Goal: Information Seeking & Learning: Learn about a topic

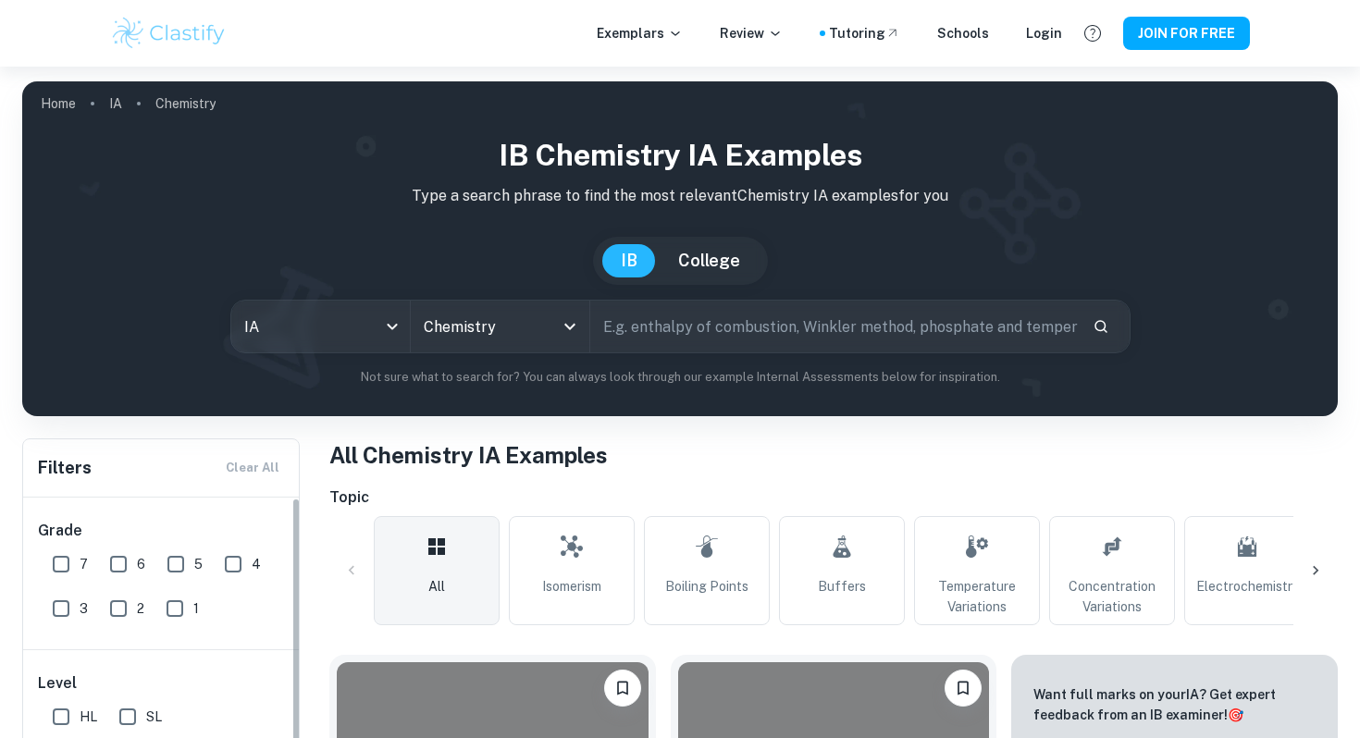
scroll to position [3987, 0]
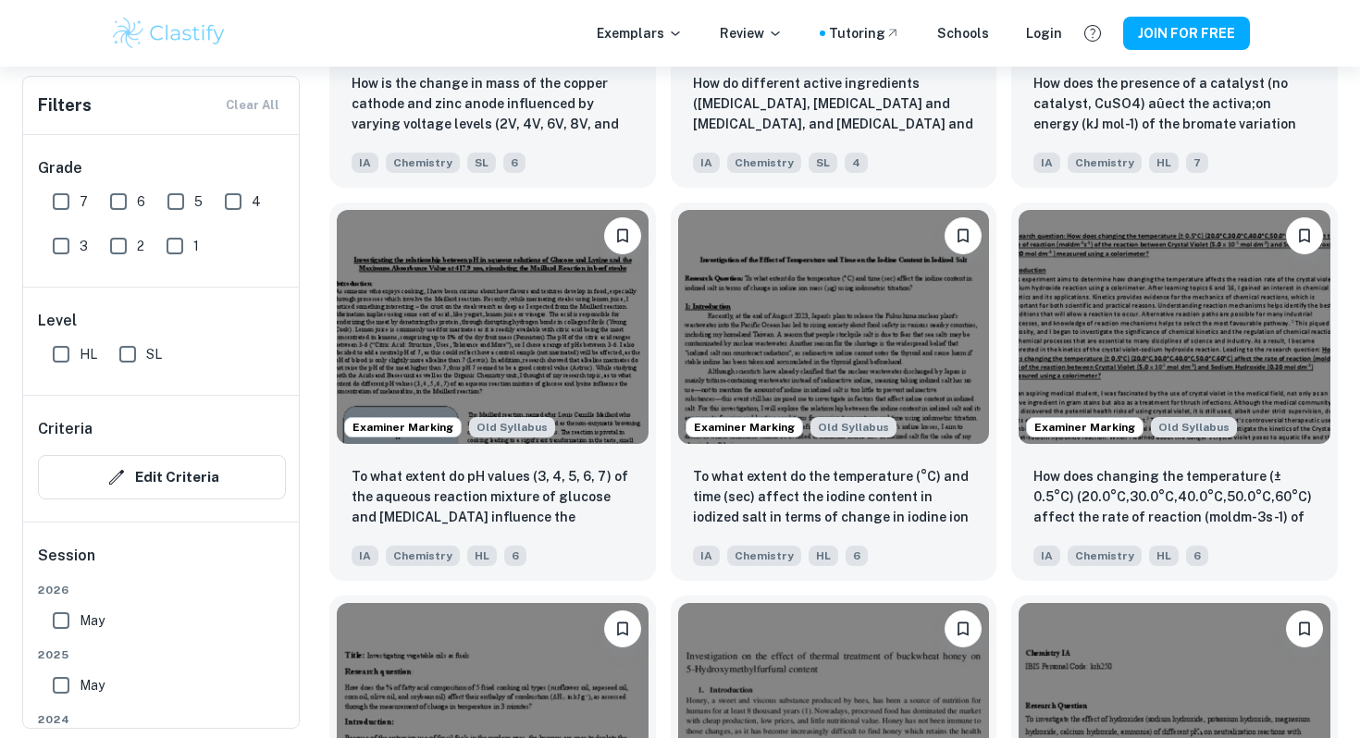
click at [57, 357] on input "HL" at bounding box center [61, 354] width 37 height 37
checkbox input "true"
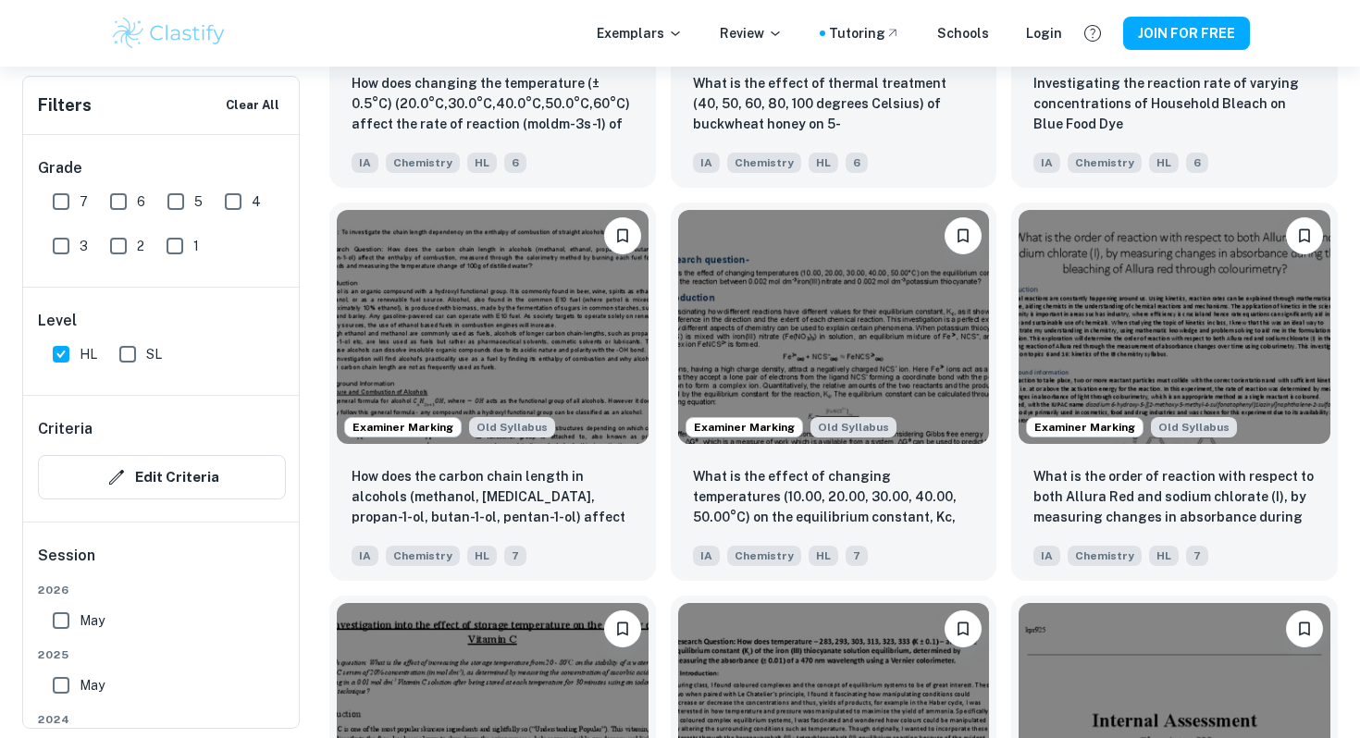
click at [74, 206] on input "7" at bounding box center [61, 201] width 37 height 37
checkbox input "true"
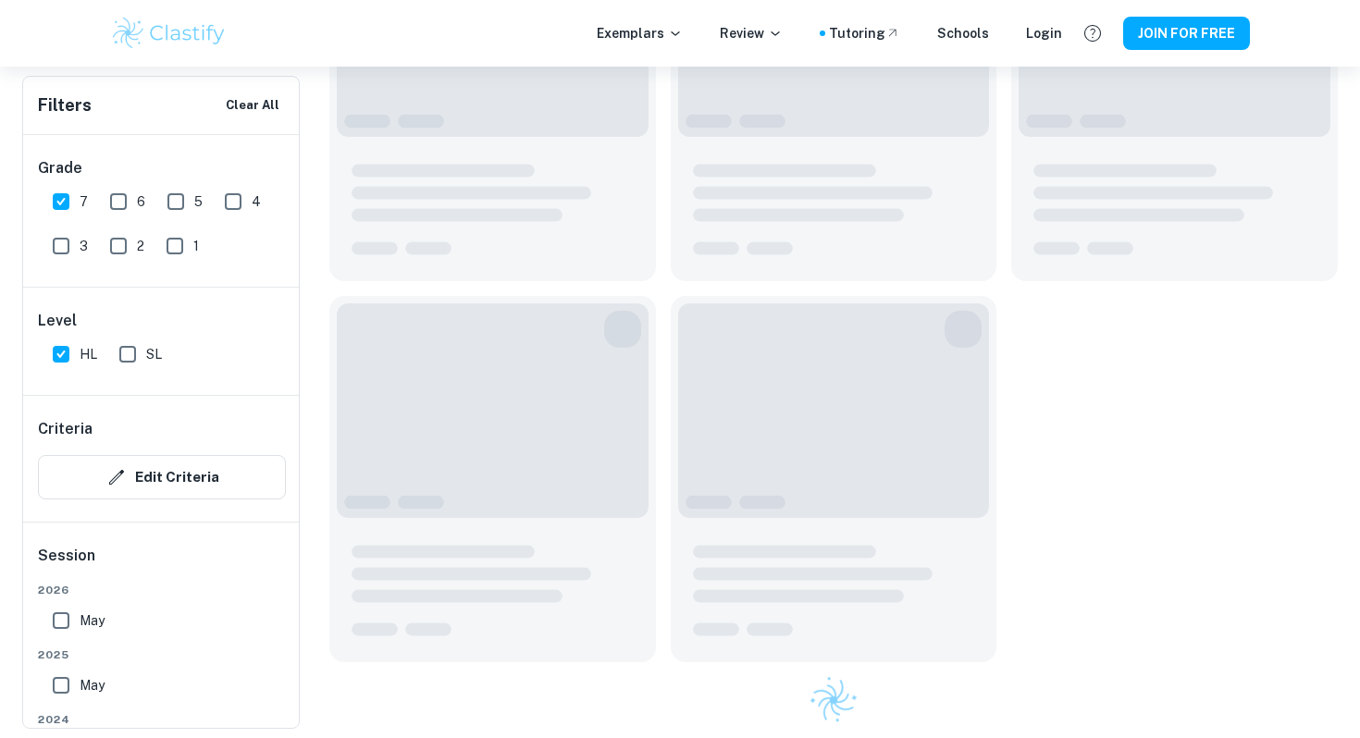
click at [104, 204] on input "6" at bounding box center [118, 201] width 37 height 37
checkbox input "true"
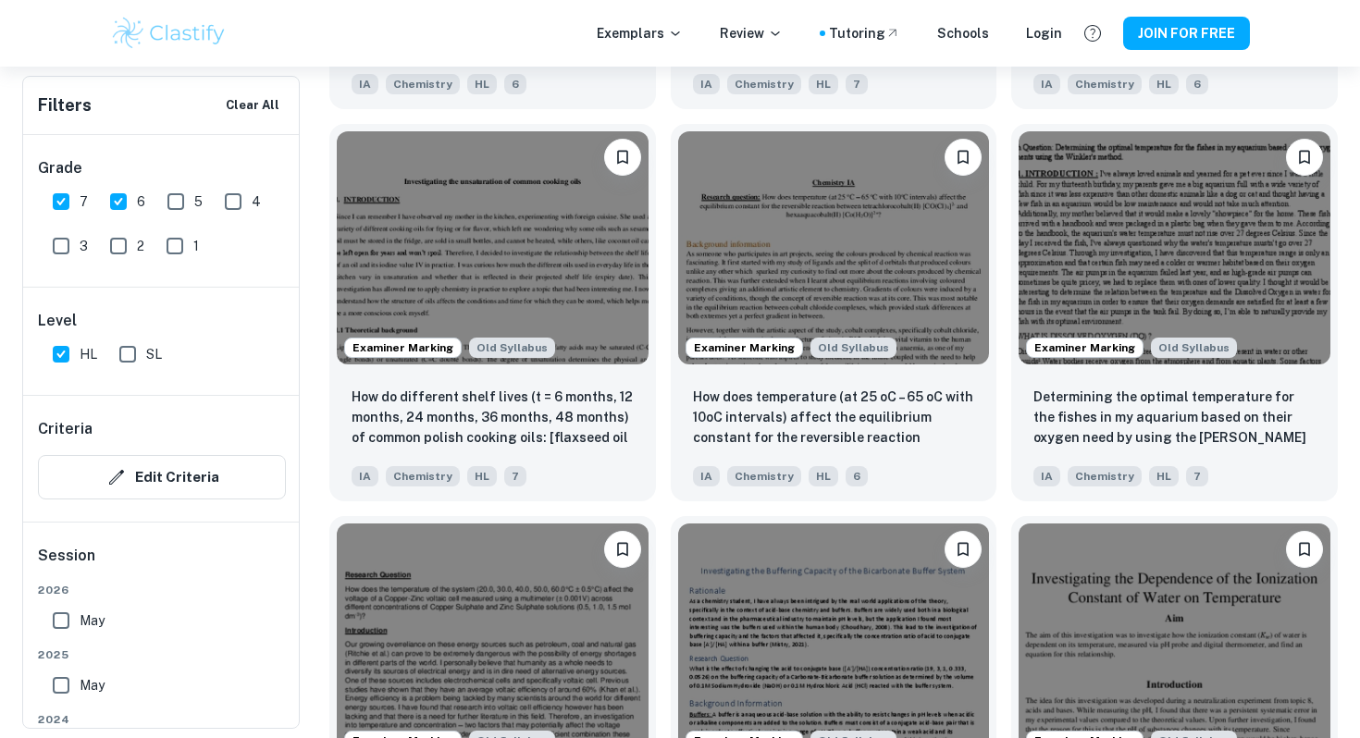
scroll to position [1960, 0]
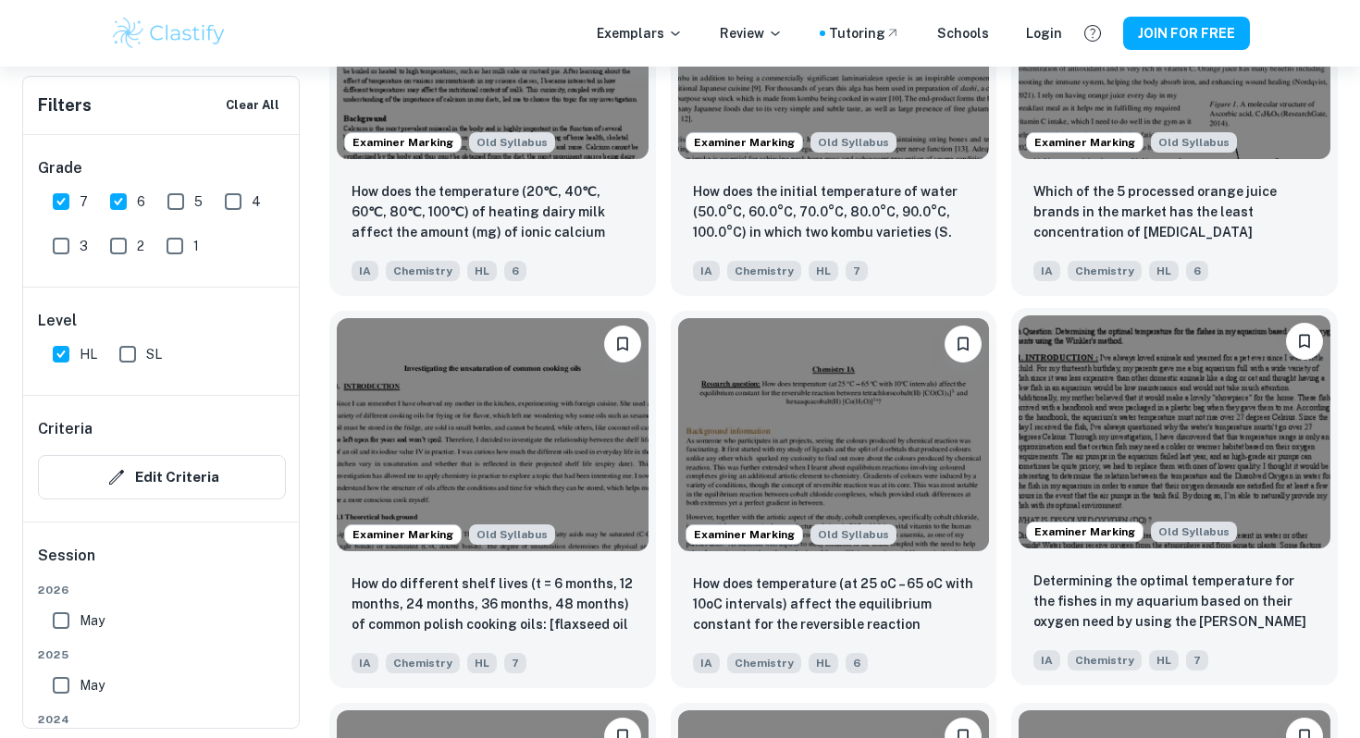
click at [1144, 385] on img at bounding box center [1175, 431] width 312 height 233
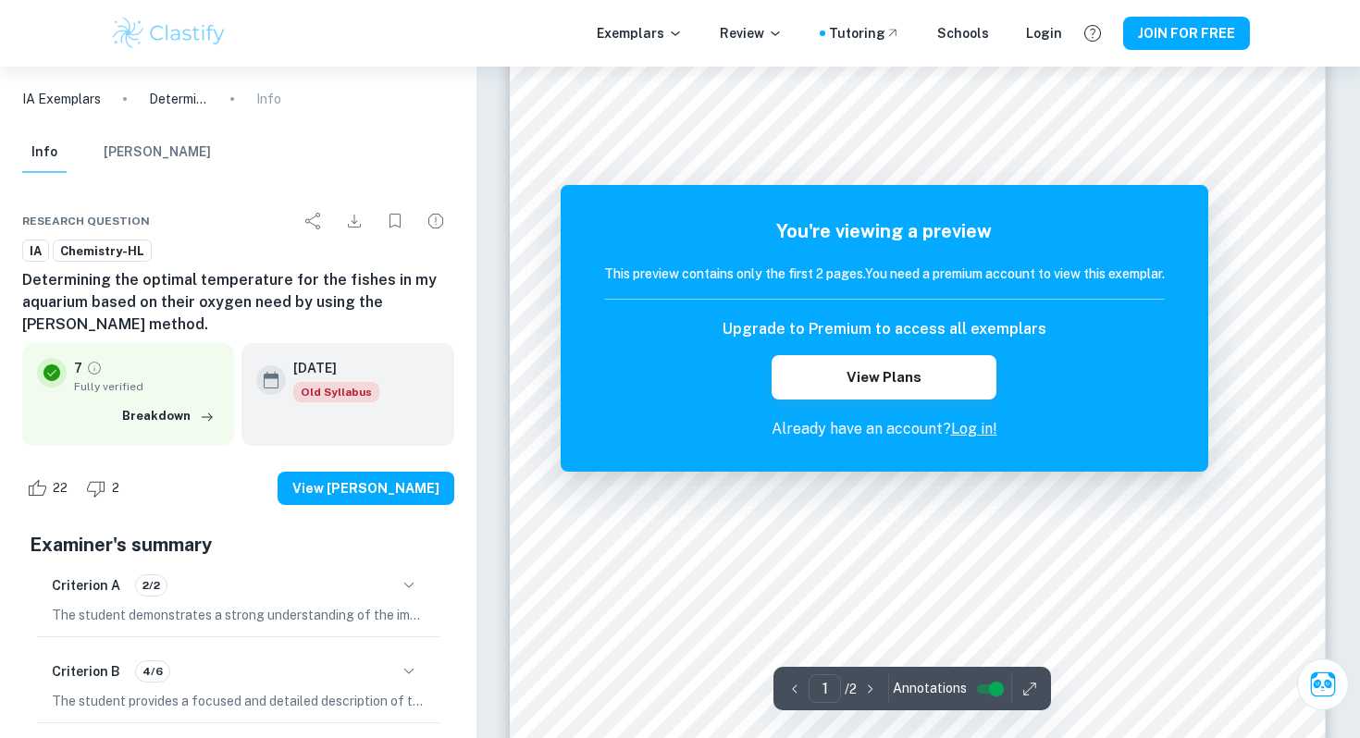
scroll to position [313, 0]
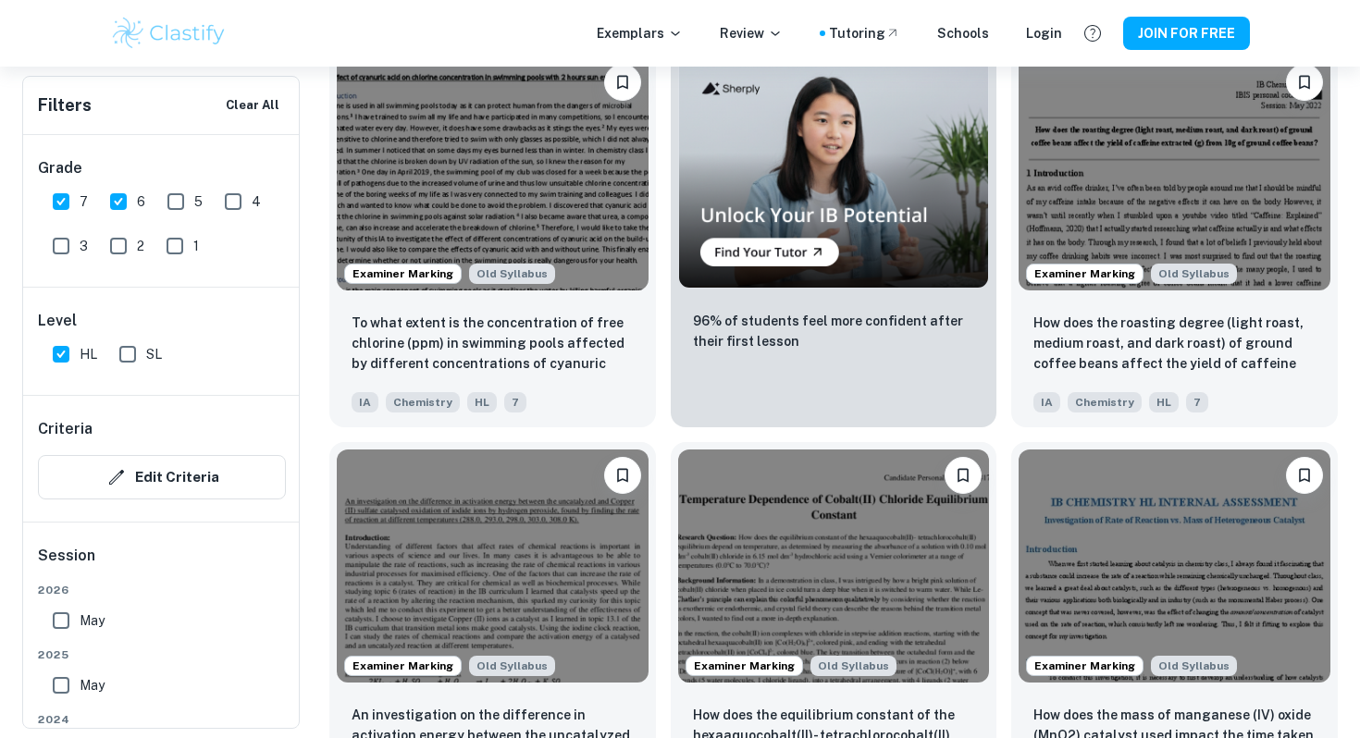
scroll to position [9773, 0]
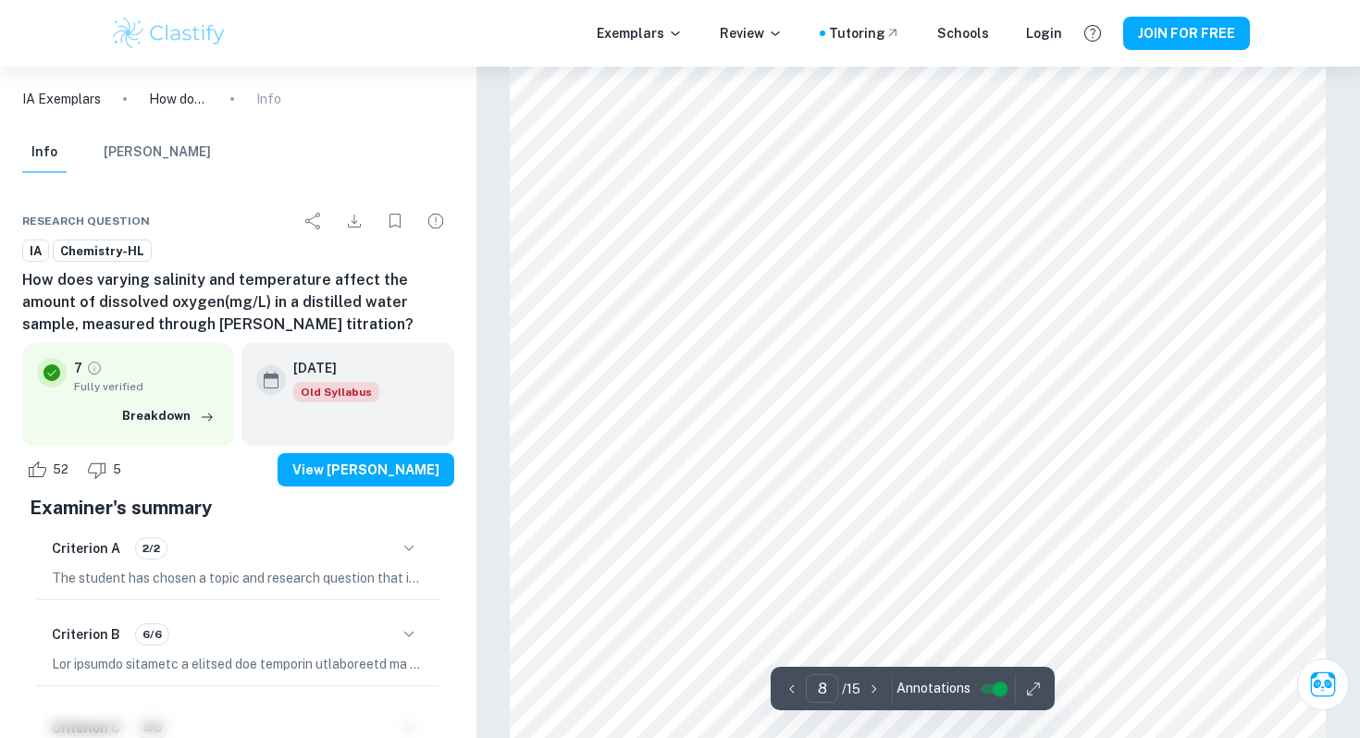
scroll to position [8022, 0]
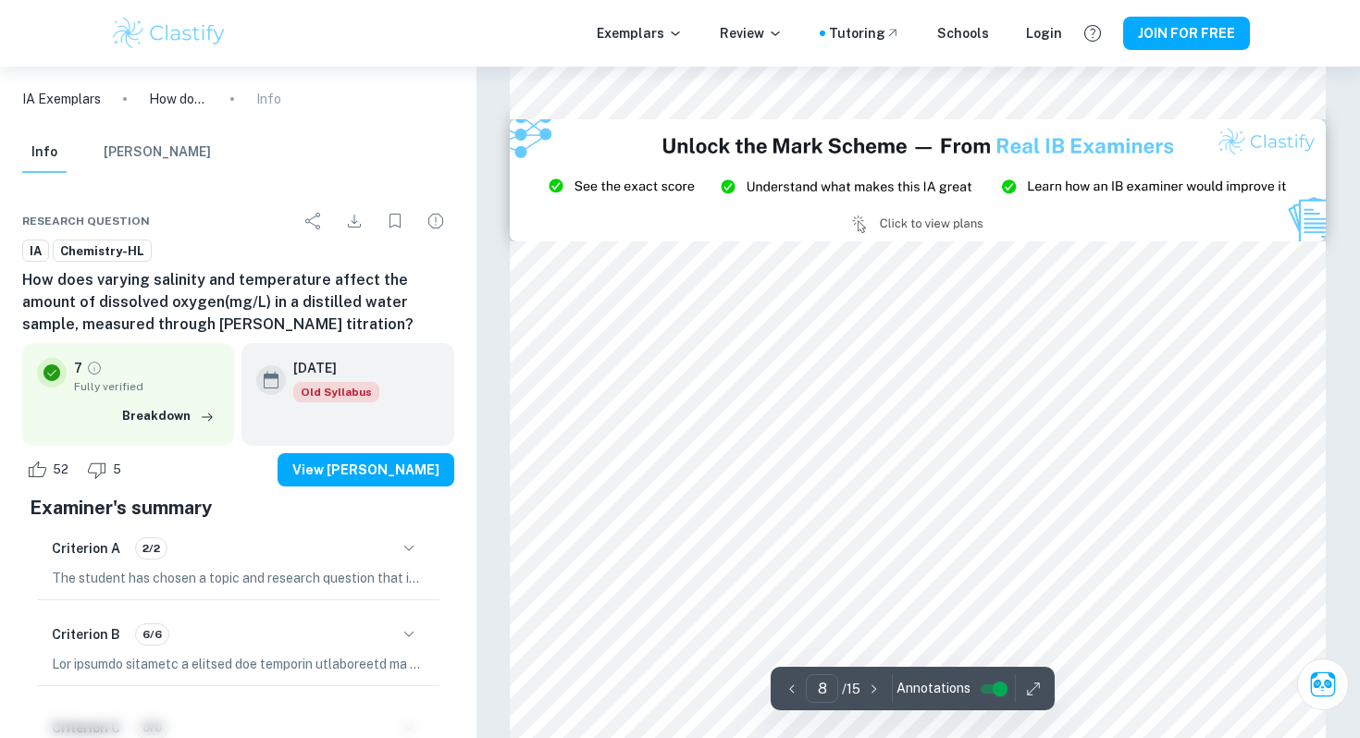
type input "9"
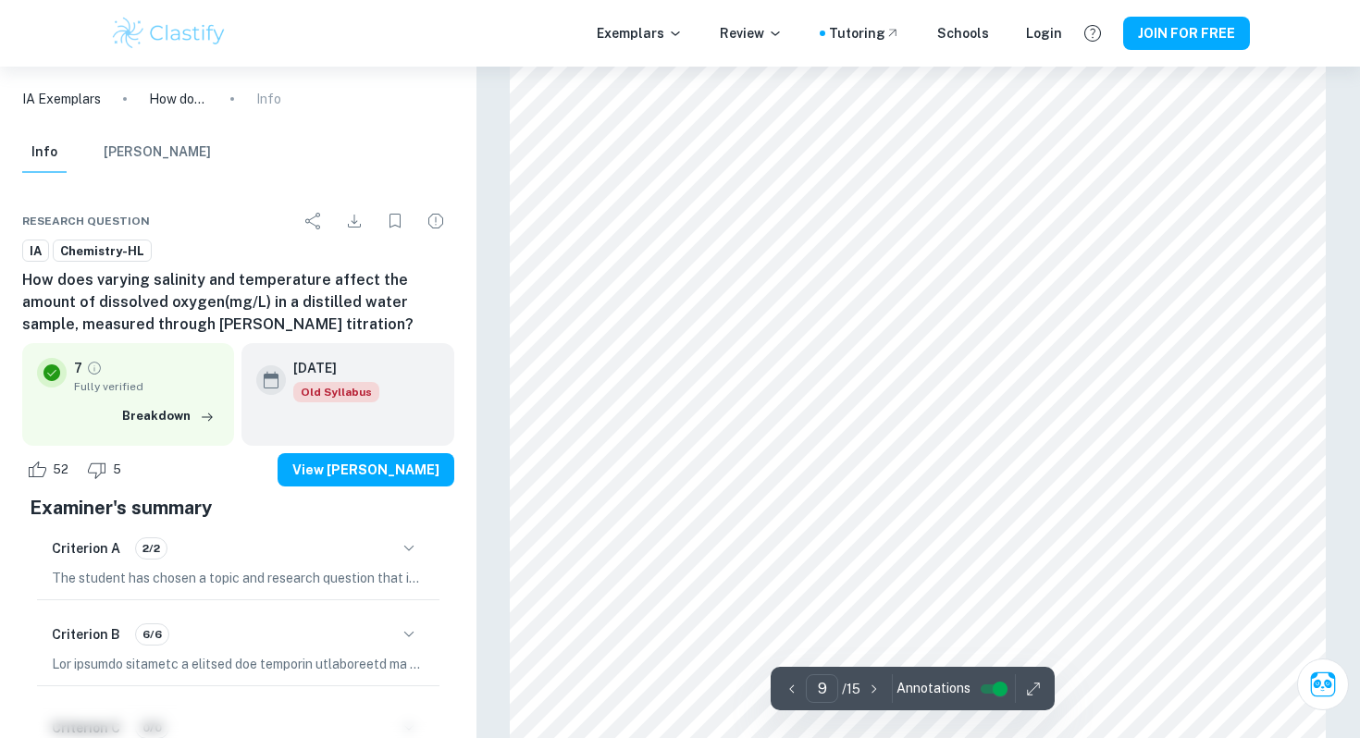
scroll to position [9490, 0]
